Goal: Register for event/course

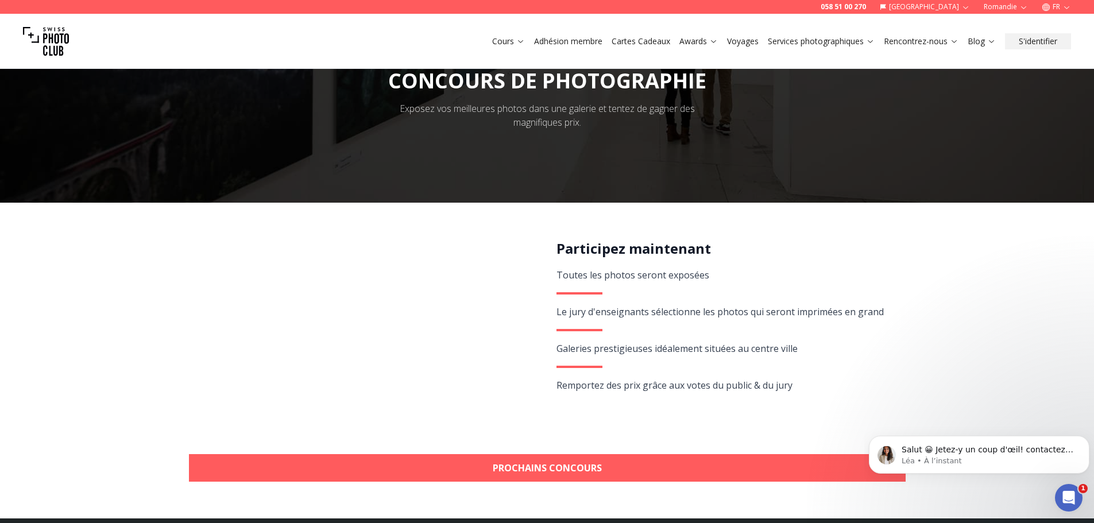
scroll to position [115, 0]
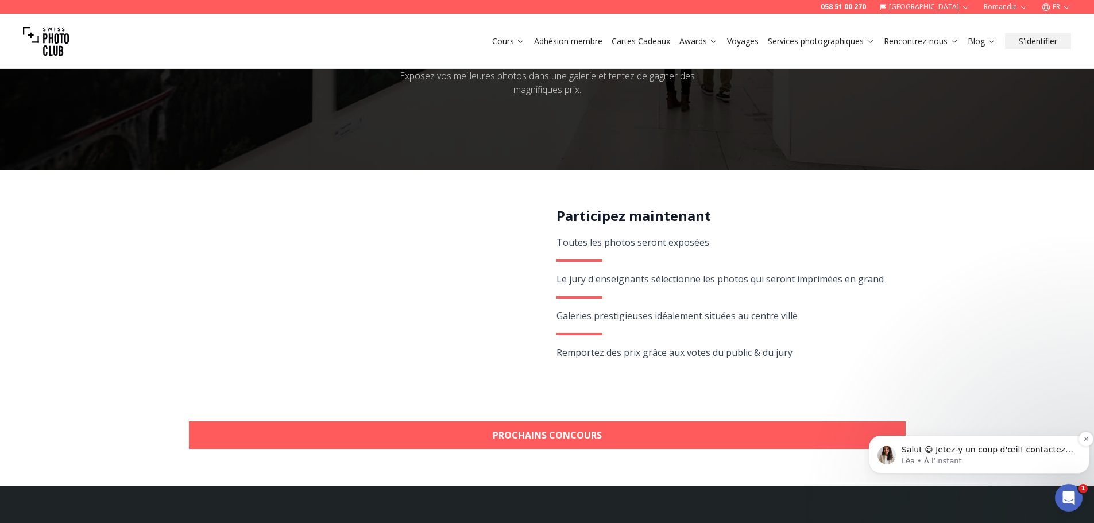
click at [966, 460] on p "Léa • À l’instant" at bounding box center [988, 461] width 173 height 10
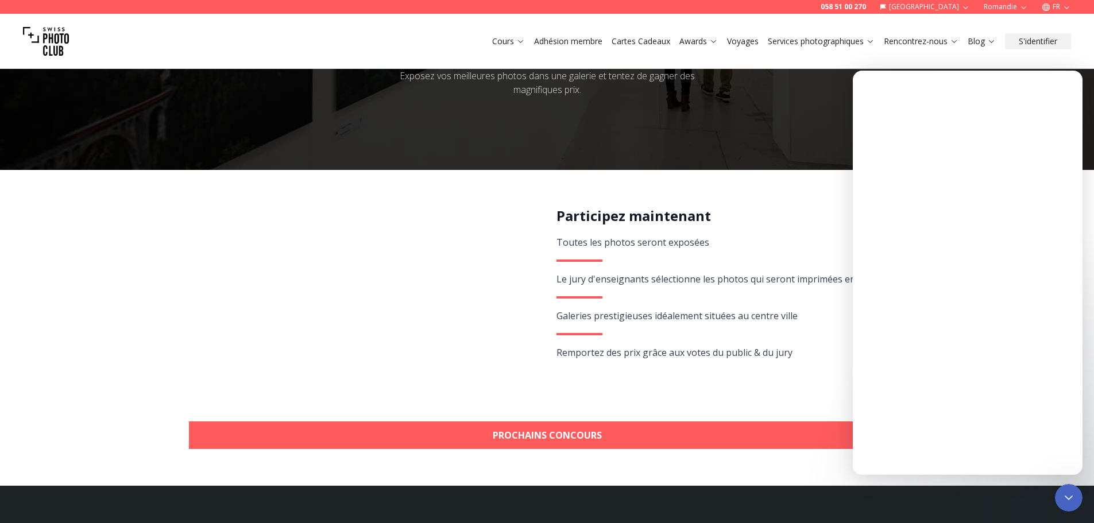
scroll to position [0, 0]
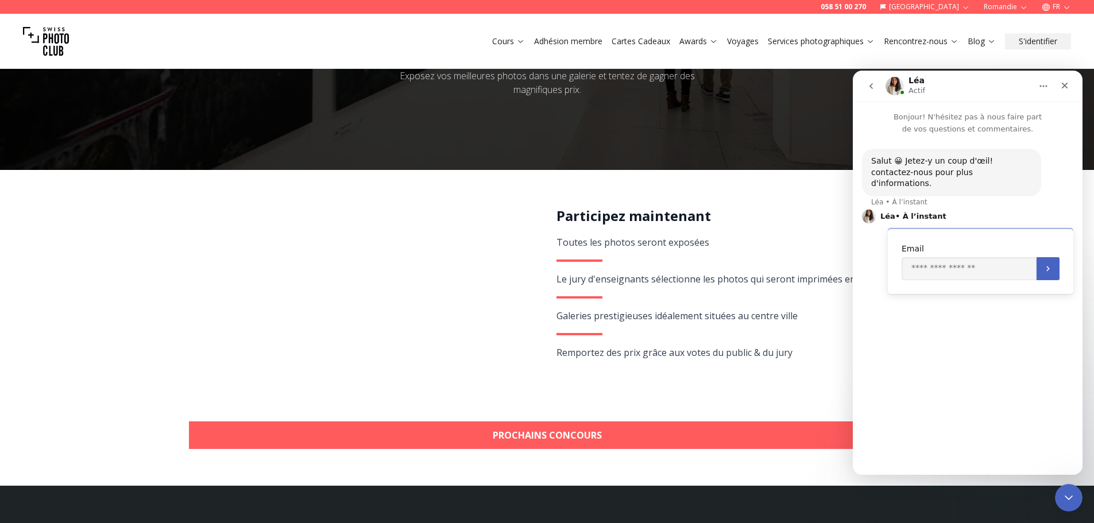
click at [889, 84] on img "Intercom Messenger" at bounding box center [895, 86] width 18 height 18
click at [747, 267] on div "Participez maintenant Toutes les photos seront exposées Le jury d'enseignants s…" at bounding box center [725, 305] width 336 height 196
click at [1060, 84] on div "Fermer" at bounding box center [1065, 85] width 21 height 21
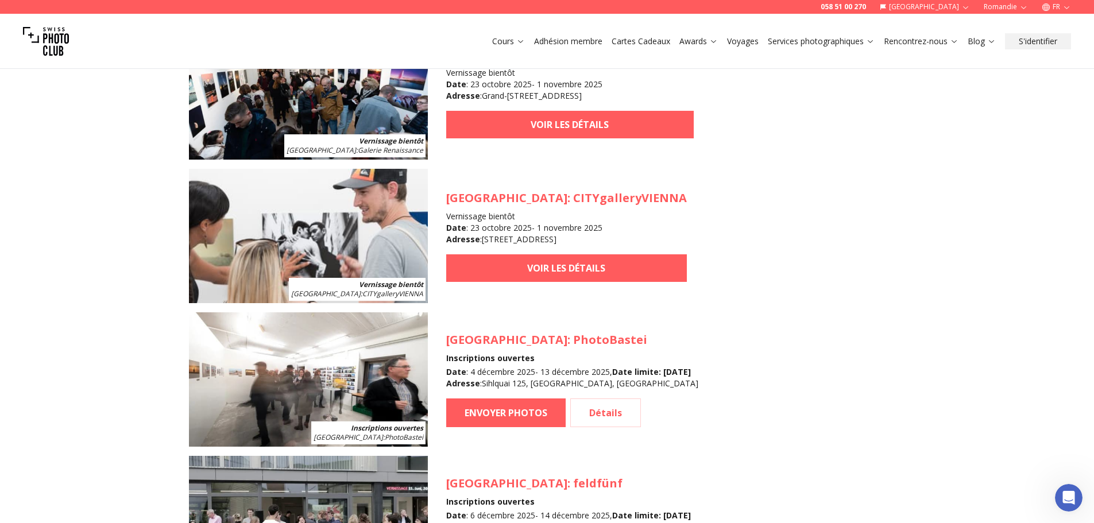
scroll to position [1149, 0]
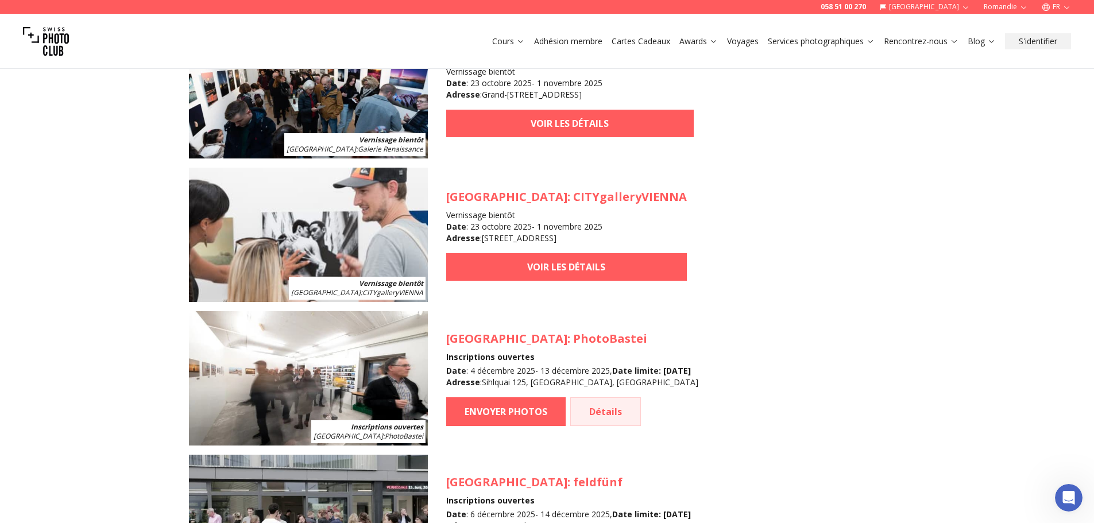
click at [627, 405] on link "Détails" at bounding box center [605, 412] width 71 height 29
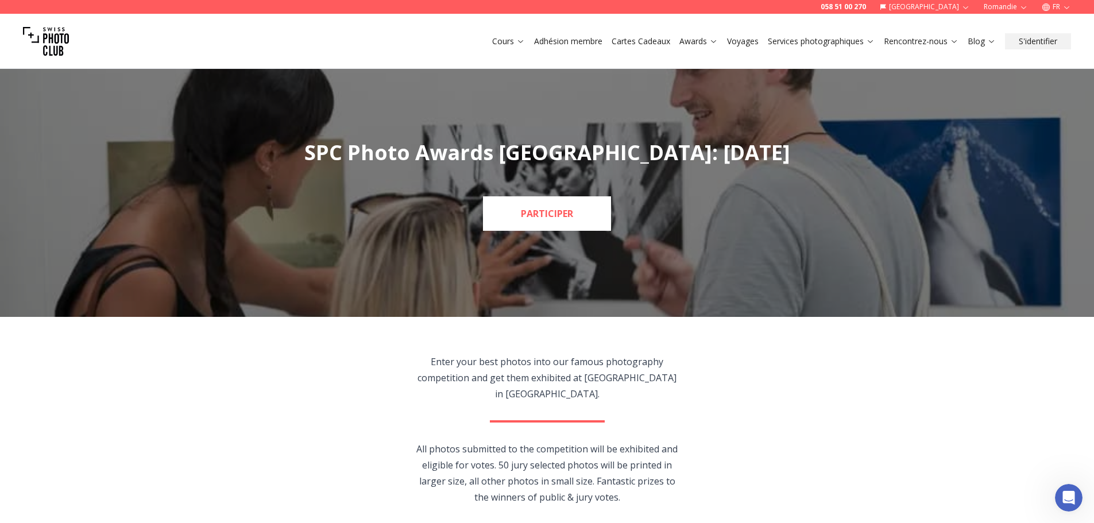
click at [582, 213] on link "PARTICIPER" at bounding box center [547, 213] width 128 height 34
